Goal: Task Accomplishment & Management: Manage account settings

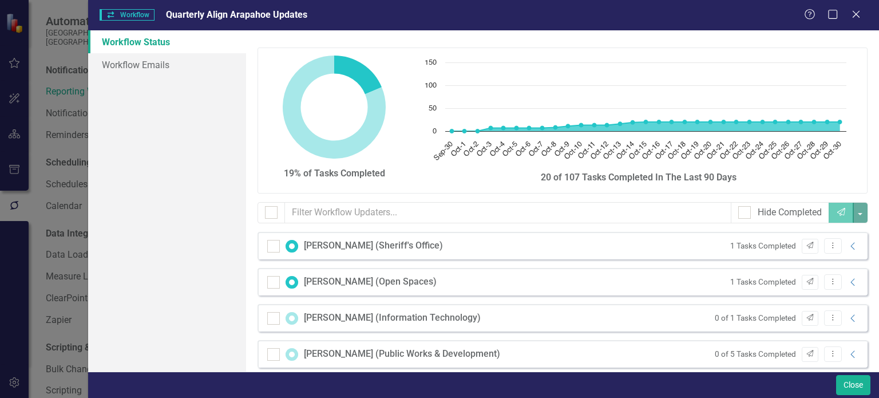
click at [865, 374] on div "Close" at bounding box center [483, 384] width 791 height 26
click at [862, 379] on button "Close" at bounding box center [853, 385] width 34 height 20
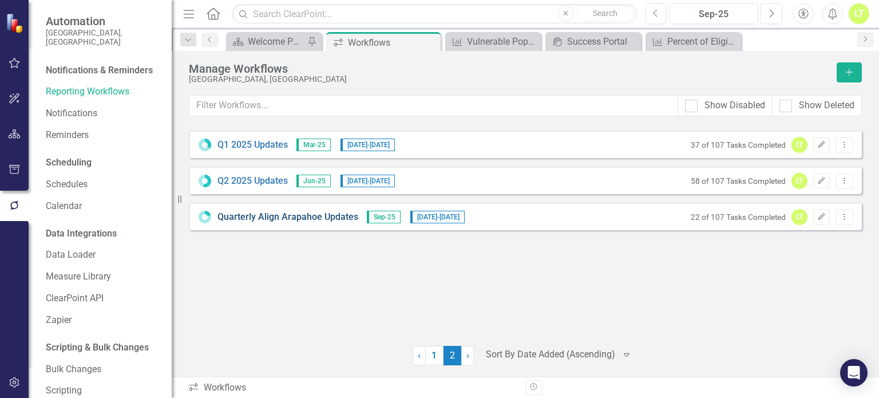
click at [267, 216] on link "Quarterly Align Arapahoe Updates" at bounding box center [287, 217] width 141 height 13
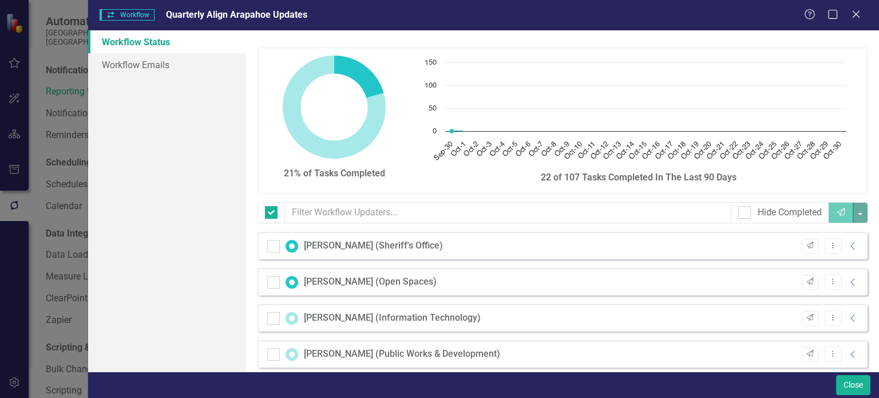
checkbox input "false"
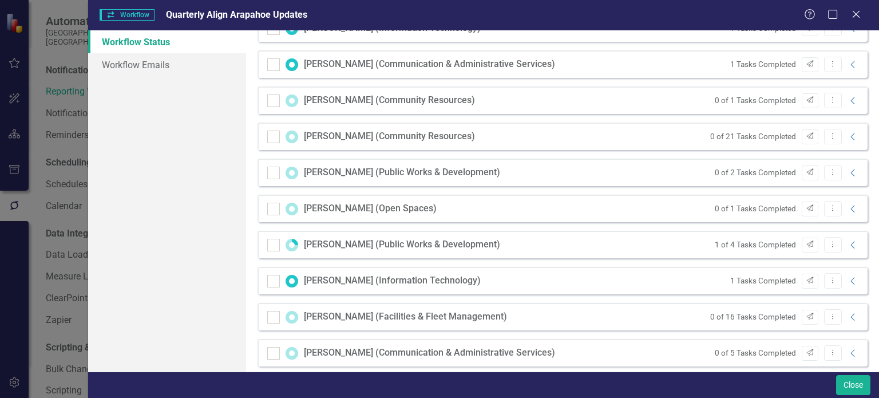
scroll to position [505, 0]
click at [847, 390] on button "Close" at bounding box center [853, 385] width 34 height 20
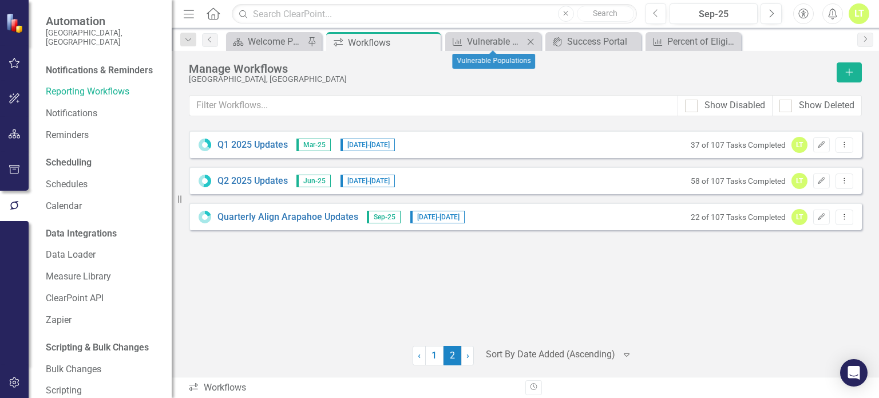
click at [530, 41] on icon at bounding box center [531, 41] width 6 height 6
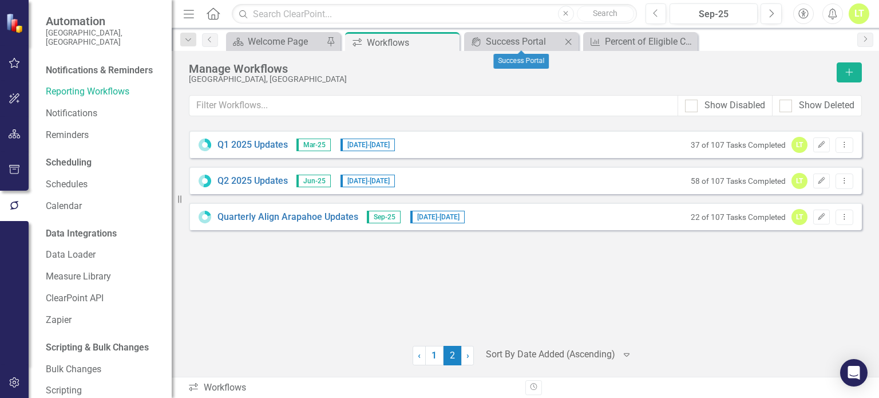
click at [574, 41] on div "Close" at bounding box center [568, 41] width 14 height 14
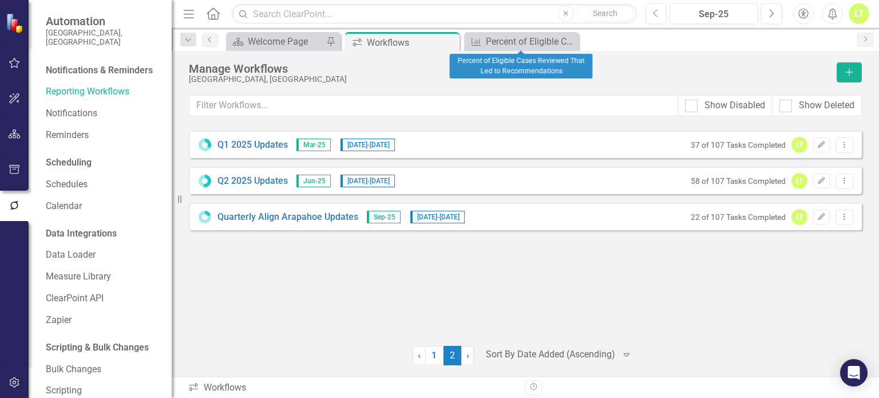
click at [0, 0] on div "Close" at bounding box center [0, 0] width 0 height 0
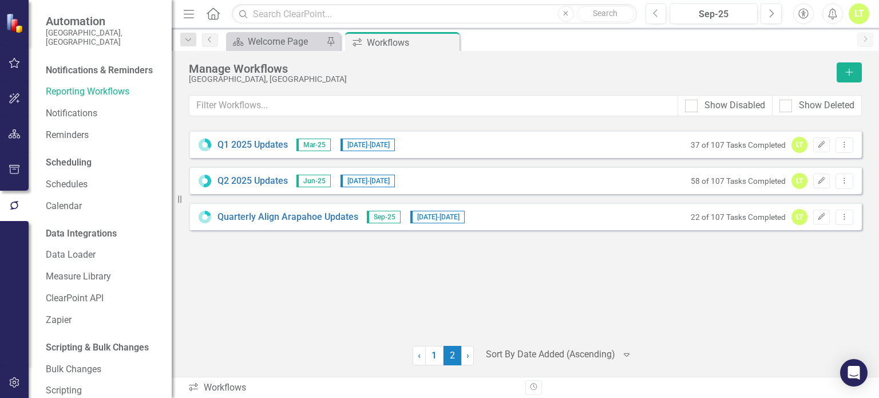
click at [284, 342] on div "Q1 2025 Updates Mar-25 [DATE] - [DATE] 37 of 107 Tasks Completed LT Edit Dropdo…" at bounding box center [525, 245] width 673 height 240
drag, startPoint x: 816, startPoint y: 312, endPoint x: 659, endPoint y: 403, distance: 181.0
click at [659, 397] on html "Accessibility Screen-Reader Guide, Feedback, and Issue Reporting | New window A…" at bounding box center [439, 199] width 879 height 398
